Goal: Task Accomplishment & Management: Complete application form

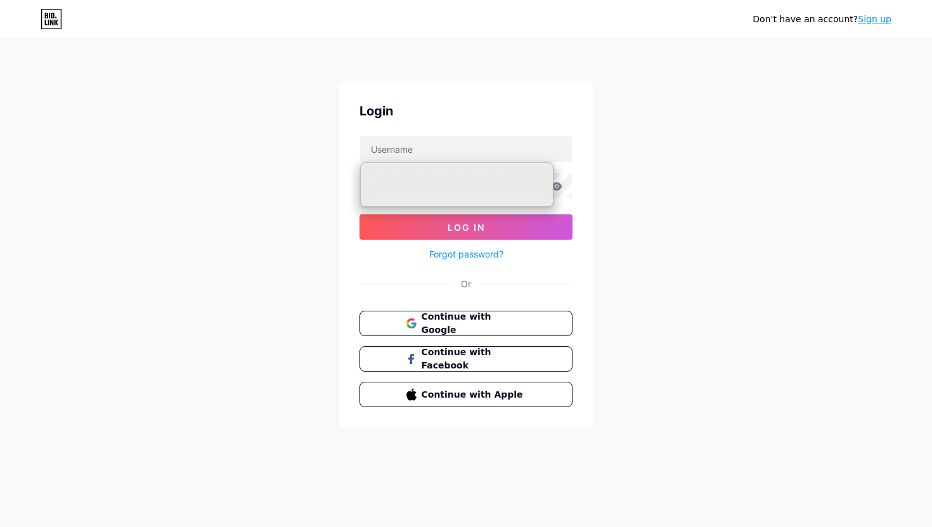
click at [747, 149] on div "Don't have an account? Sign up Login Log In Forgot password? Or Continue with G…" at bounding box center [466, 234] width 932 height 468
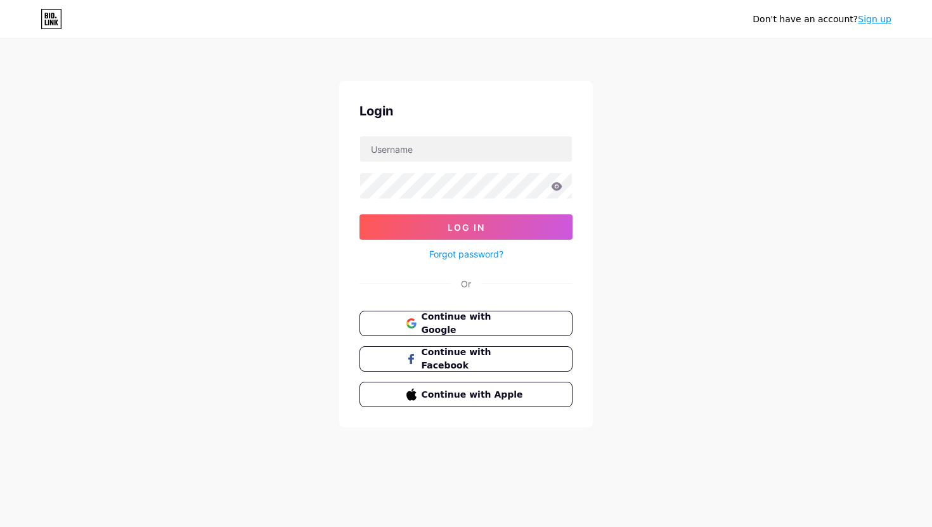
click at [871, 20] on link "Sign up" at bounding box center [874, 19] width 34 height 10
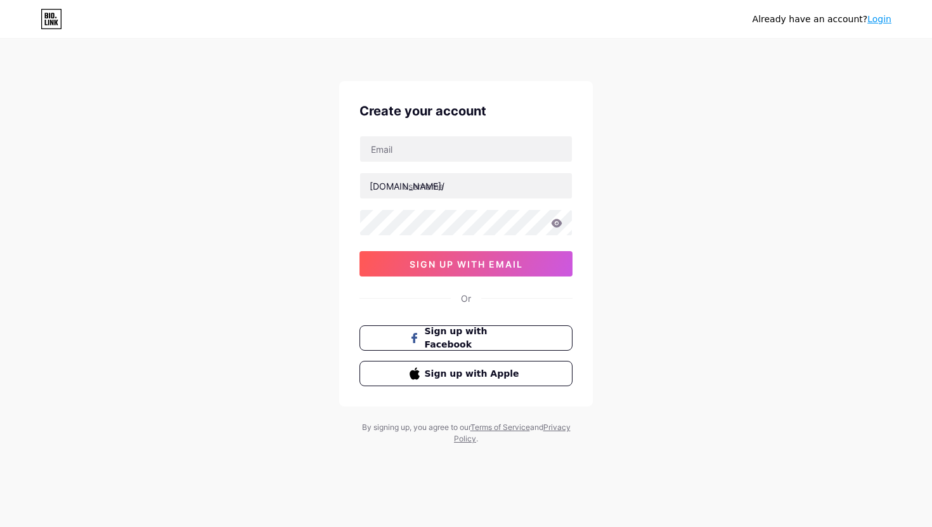
click at [458, 397] on div "Create your account bio.link/ 03AFcWeA4ACs-pv2AptDkP1YnvPb88Ahe3synJGa8MUDpIfSa…" at bounding box center [465, 243] width 253 height 325
click at [650, 151] on div "Already have an account? Login Create your account bio.link/ sign up with email…" at bounding box center [466, 242] width 932 height 485
